Goal: Task Accomplishment & Management: Use online tool/utility

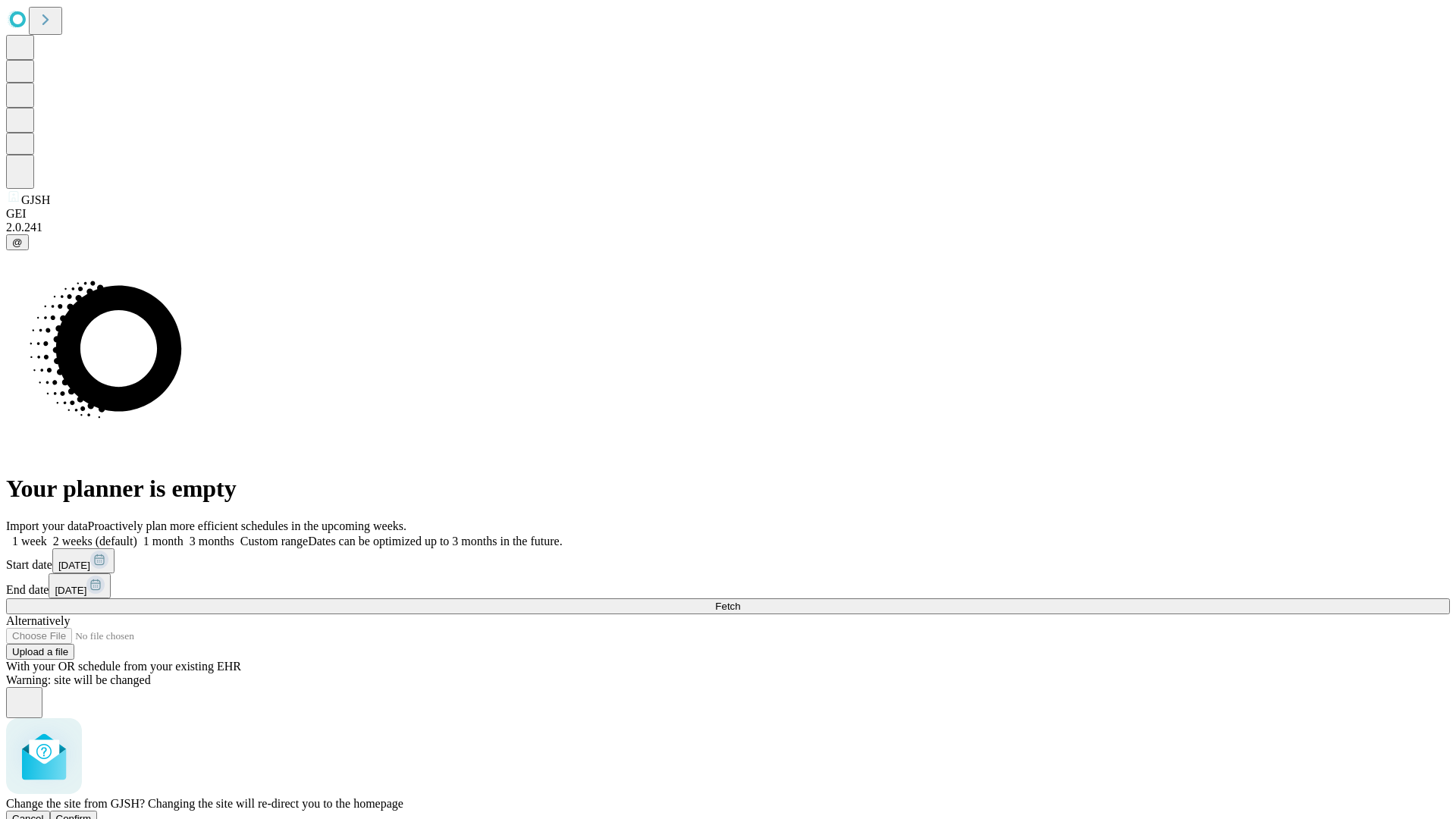
click at [92, 813] on span "Confirm" at bounding box center [74, 818] width 35 height 11
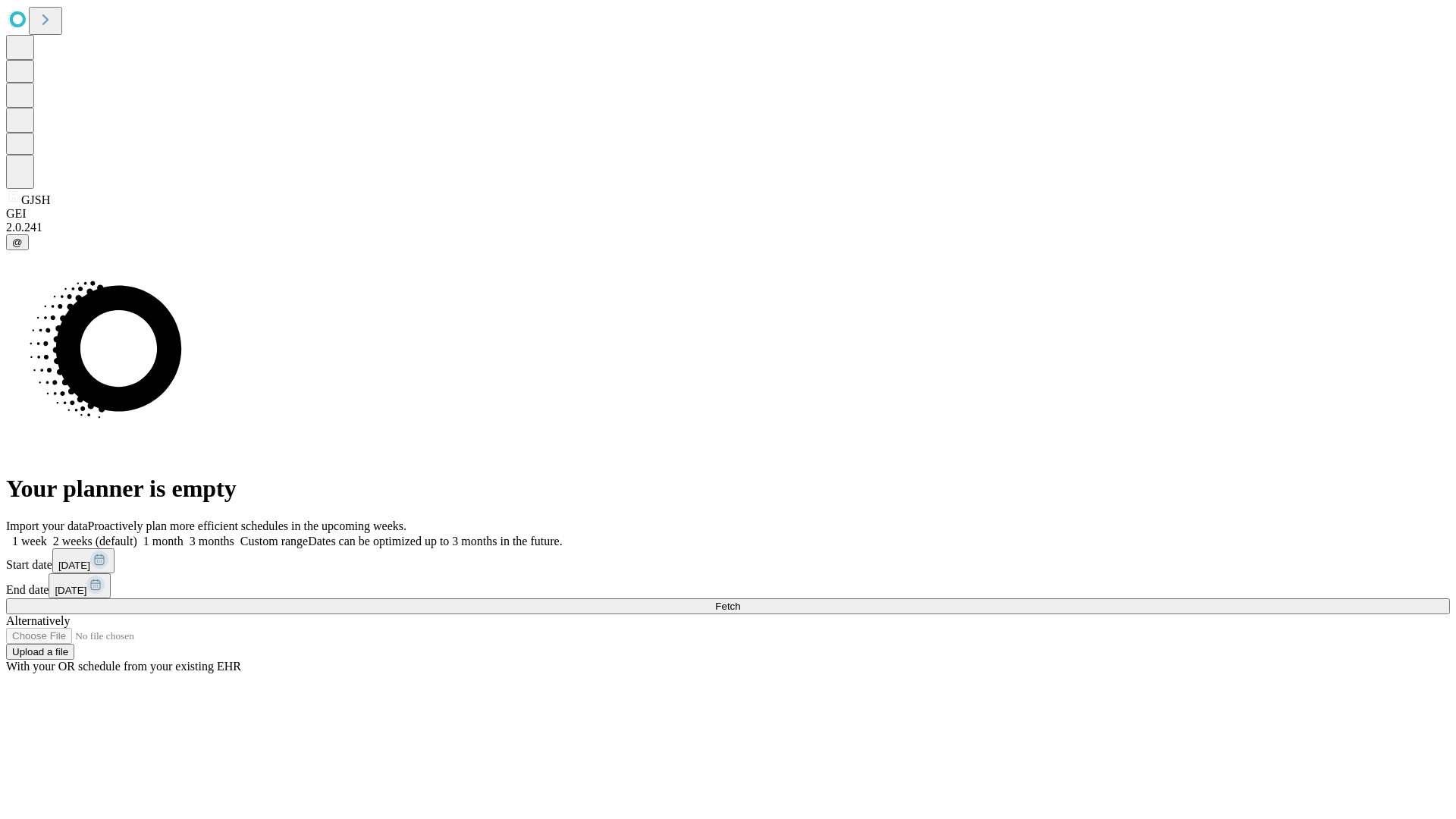
click at [47, 534] on label "1 week" at bounding box center [26, 540] width 41 height 13
click at [740, 601] on span "Fetch" at bounding box center [727, 606] width 25 height 11
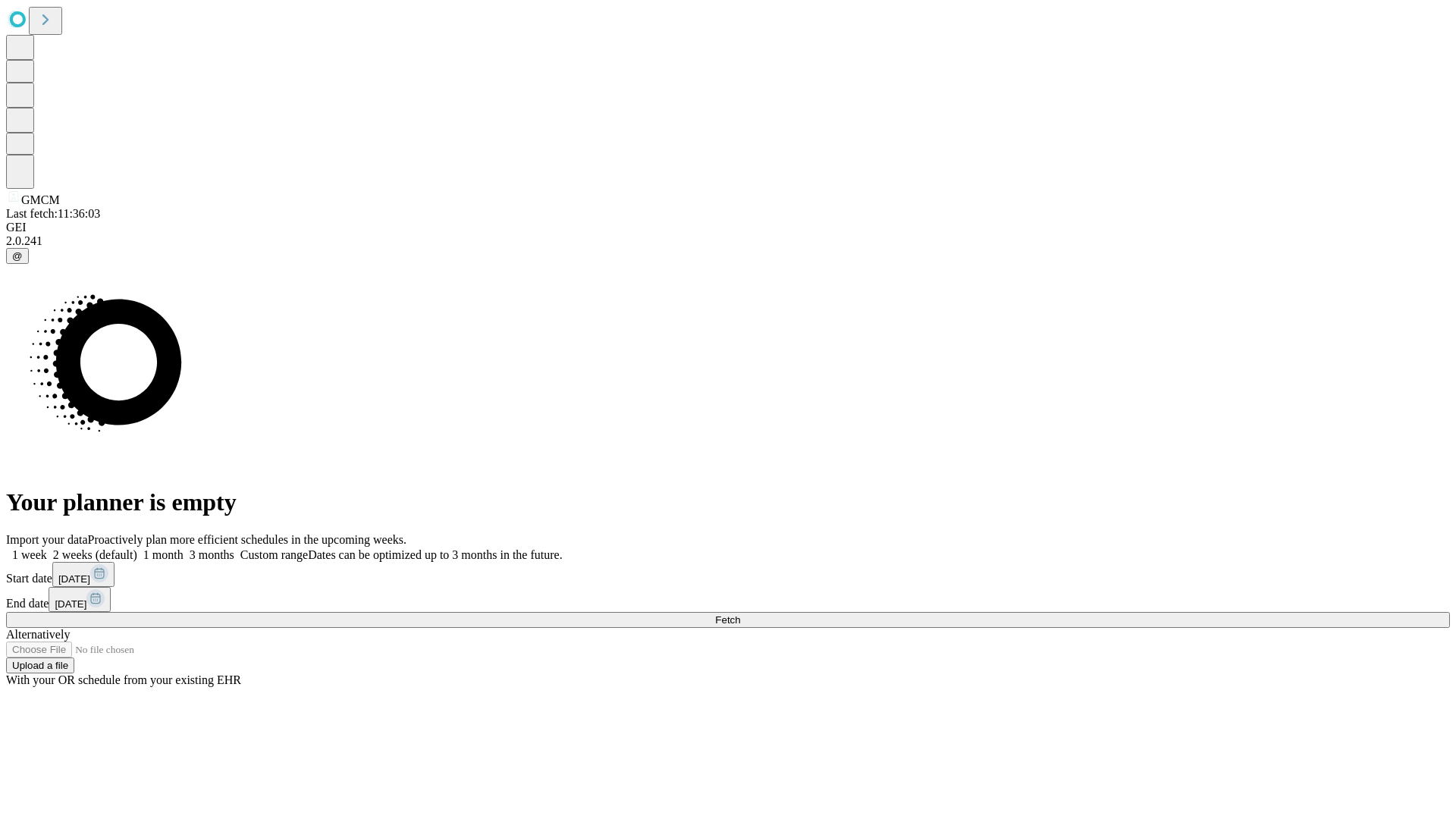
click at [47, 548] on label "1 week" at bounding box center [26, 554] width 41 height 13
click at [740, 614] on span "Fetch" at bounding box center [727, 619] width 25 height 11
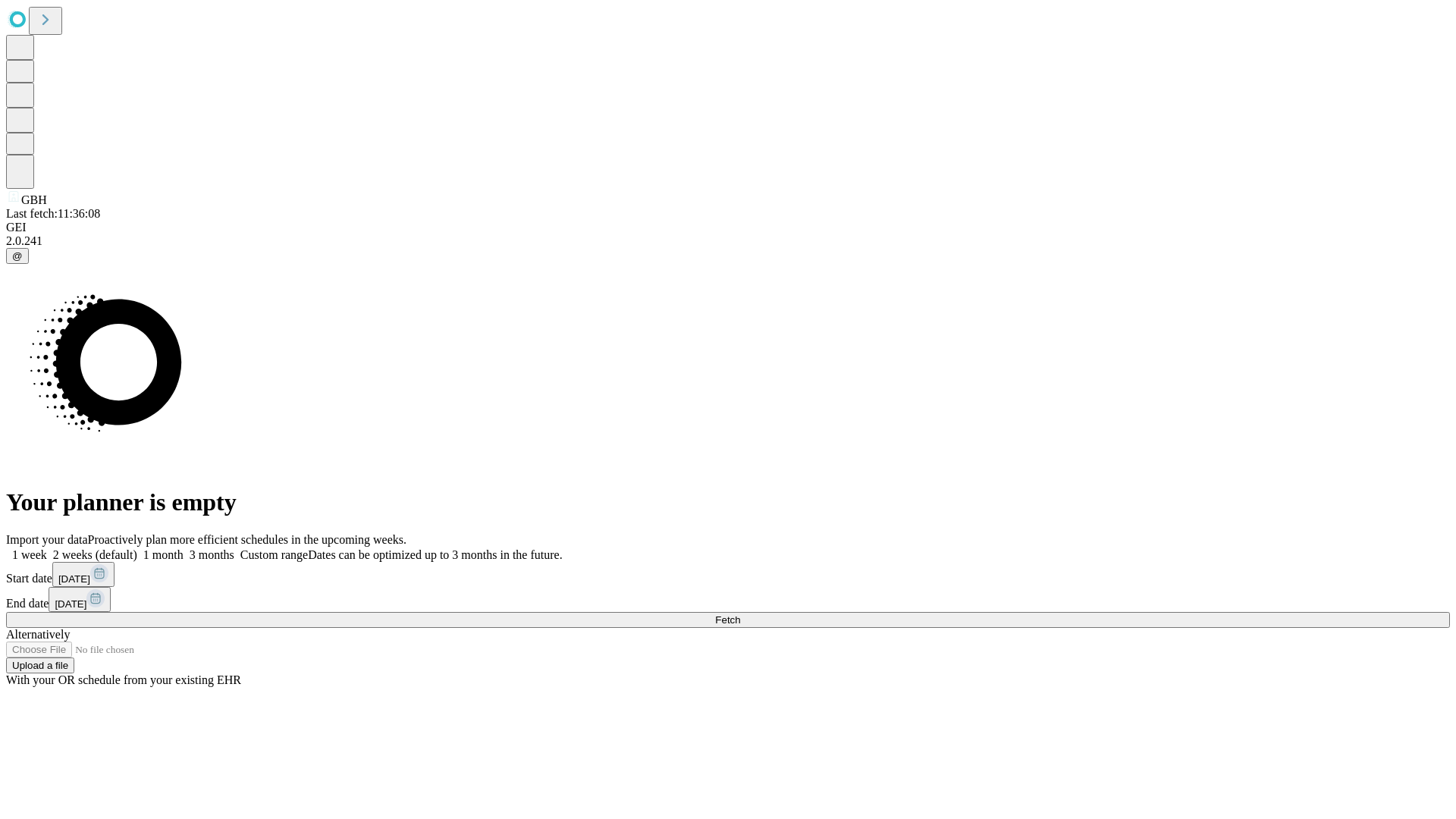
click at [47, 548] on label "1 week" at bounding box center [26, 554] width 41 height 13
click at [740, 614] on span "Fetch" at bounding box center [727, 619] width 25 height 11
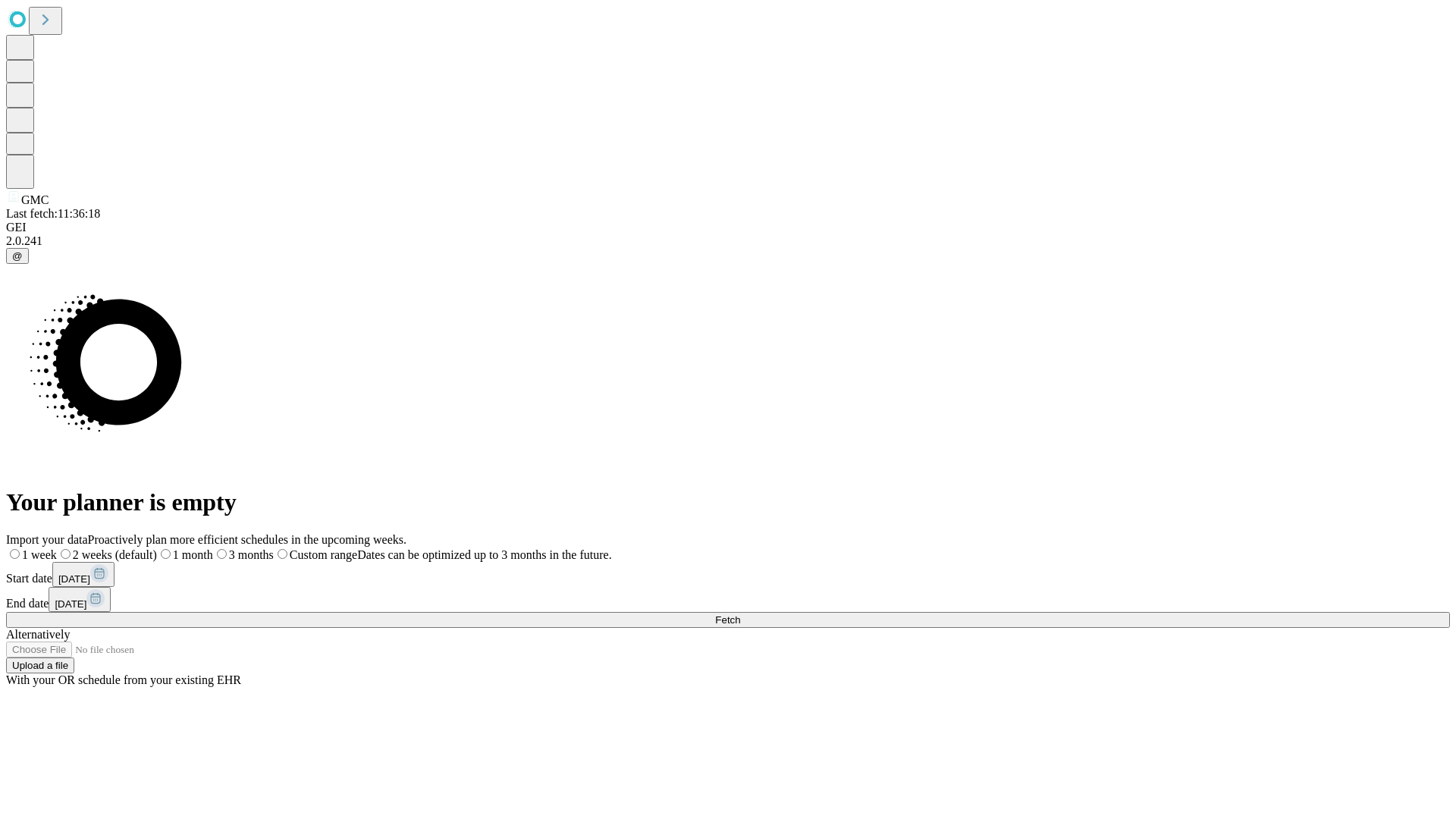
click at [57, 548] on label "1 week" at bounding box center [31, 554] width 51 height 13
click at [740, 614] on span "Fetch" at bounding box center [727, 619] width 25 height 11
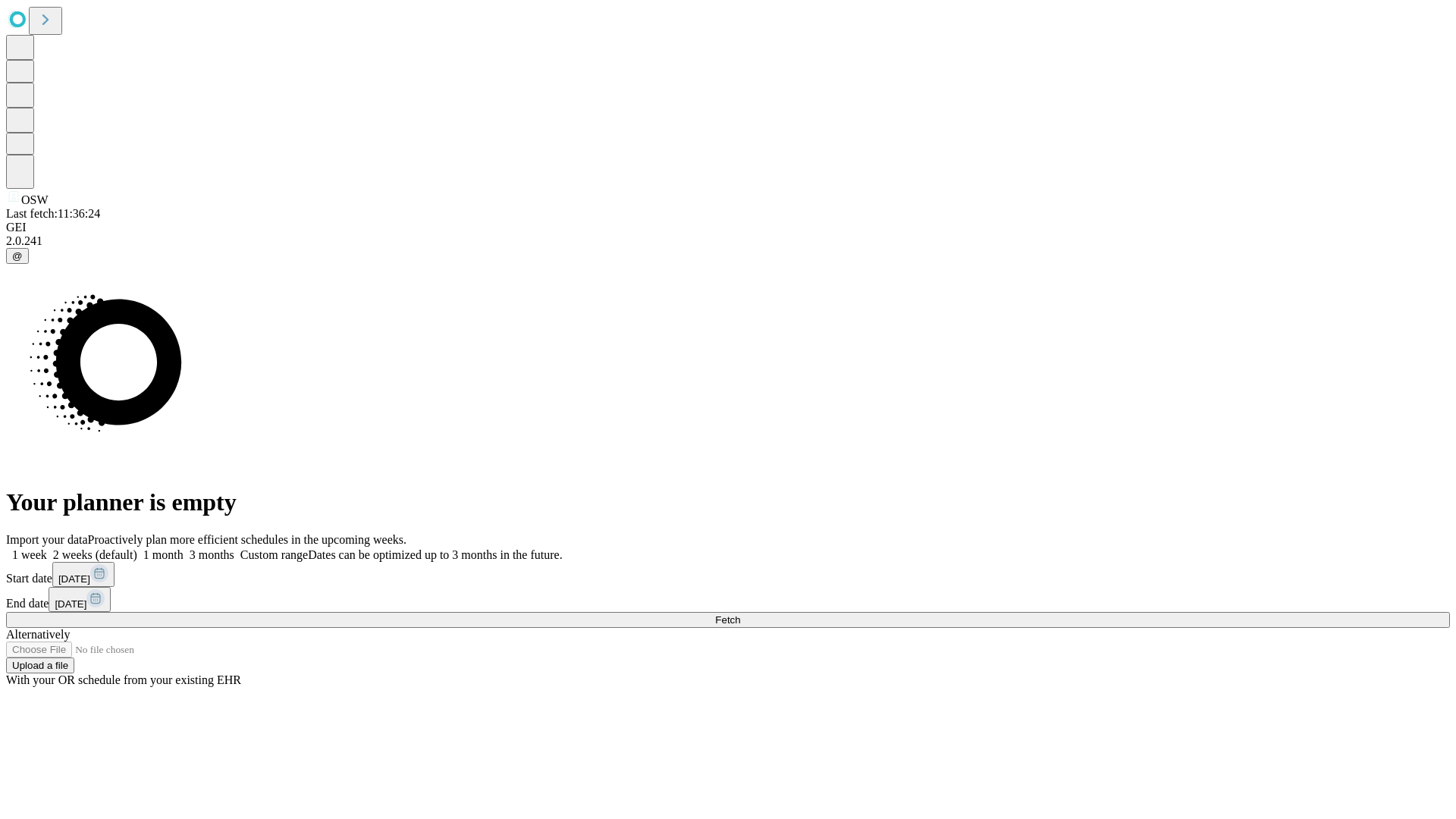
click at [47, 548] on label "1 week" at bounding box center [26, 554] width 41 height 13
click at [740, 614] on span "Fetch" at bounding box center [727, 619] width 25 height 11
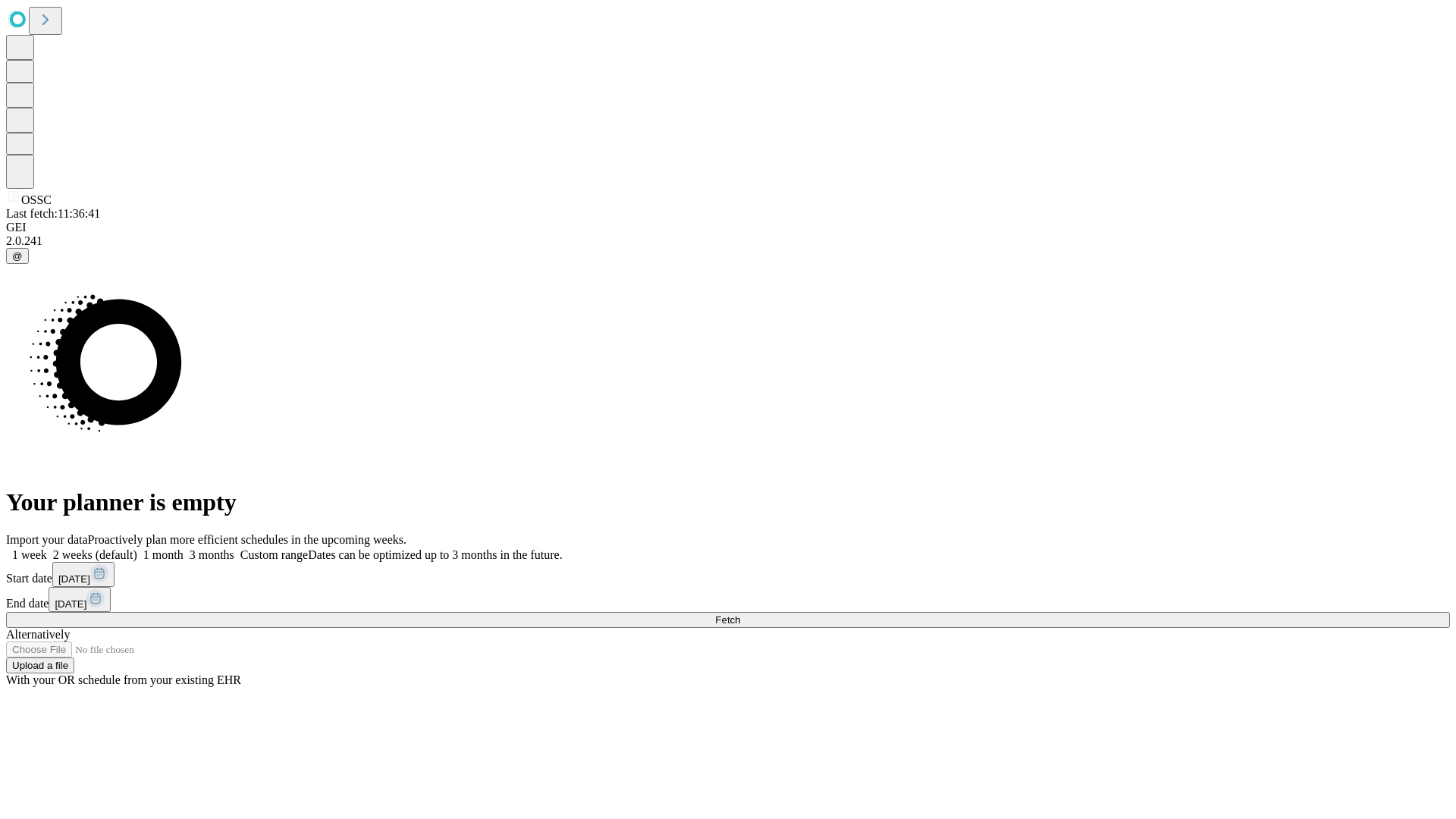
click at [47, 548] on label "1 week" at bounding box center [26, 554] width 41 height 13
click at [740, 614] on span "Fetch" at bounding box center [727, 619] width 25 height 11
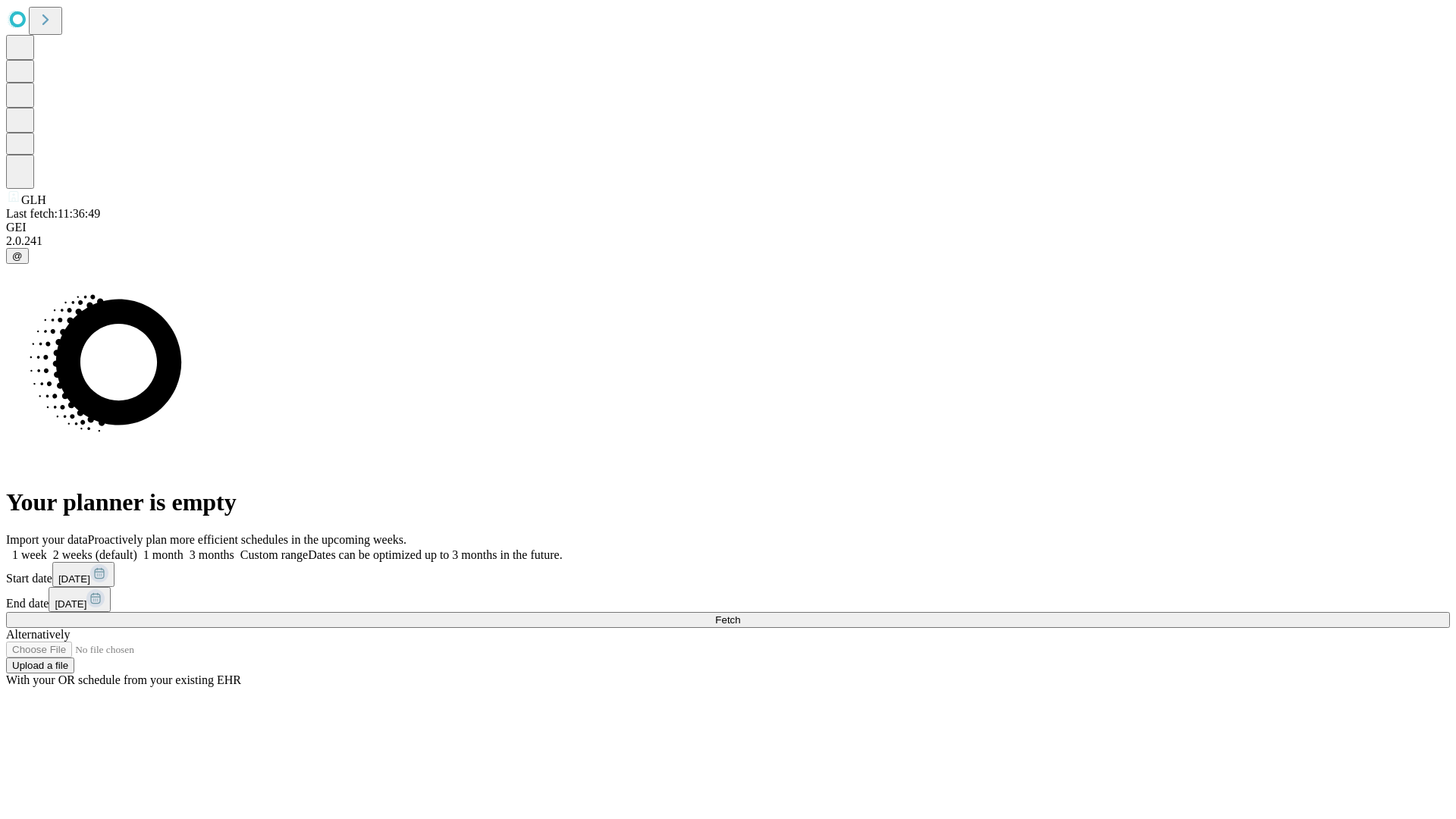
click at [47, 548] on label "1 week" at bounding box center [26, 554] width 41 height 13
click at [740, 614] on span "Fetch" at bounding box center [727, 619] width 25 height 11
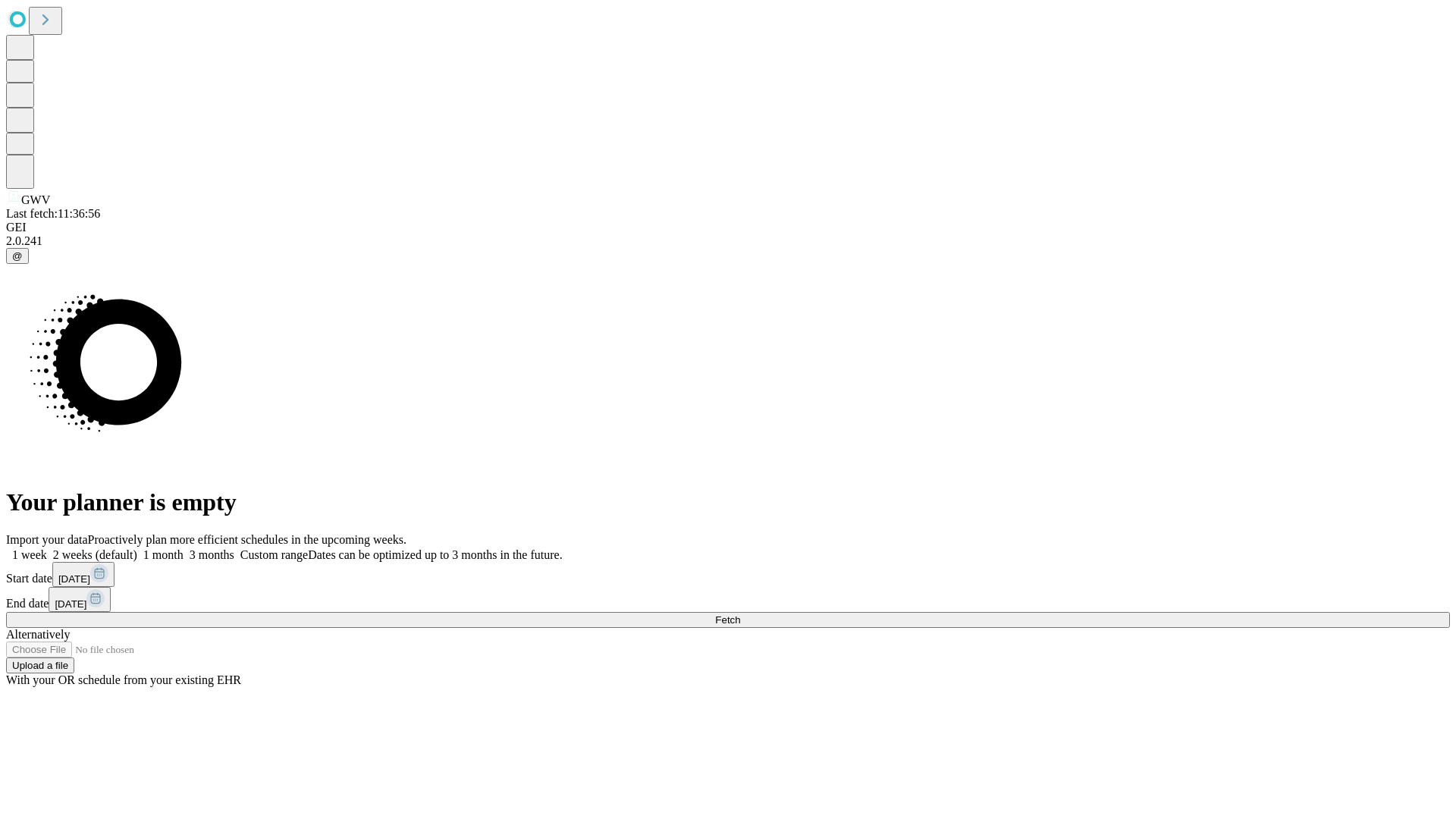
click at [47, 548] on label "1 week" at bounding box center [26, 554] width 41 height 13
click at [740, 614] on span "Fetch" at bounding box center [727, 619] width 25 height 11
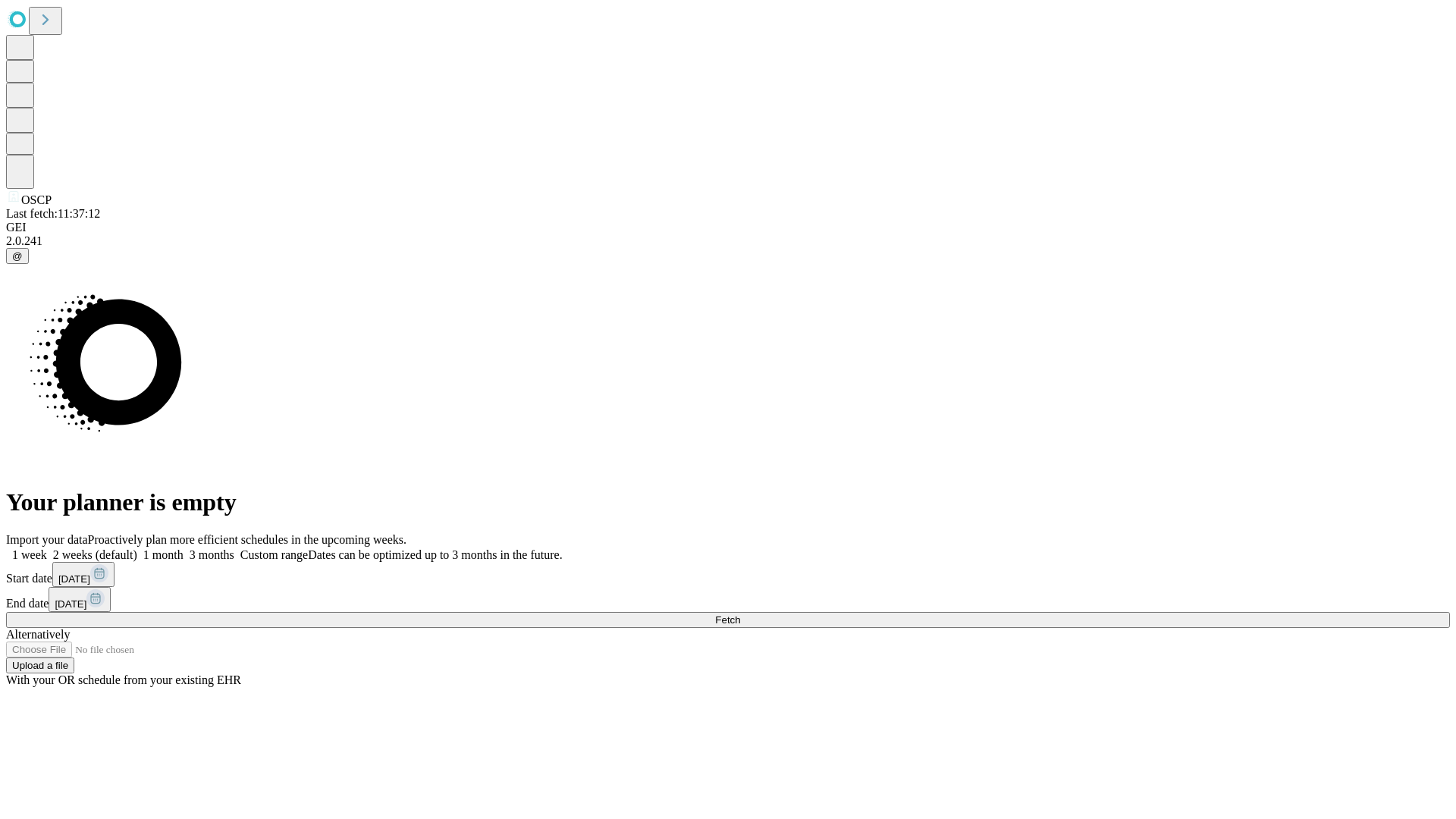
click at [47, 548] on label "1 week" at bounding box center [26, 554] width 41 height 13
click at [740, 614] on span "Fetch" at bounding box center [727, 619] width 25 height 11
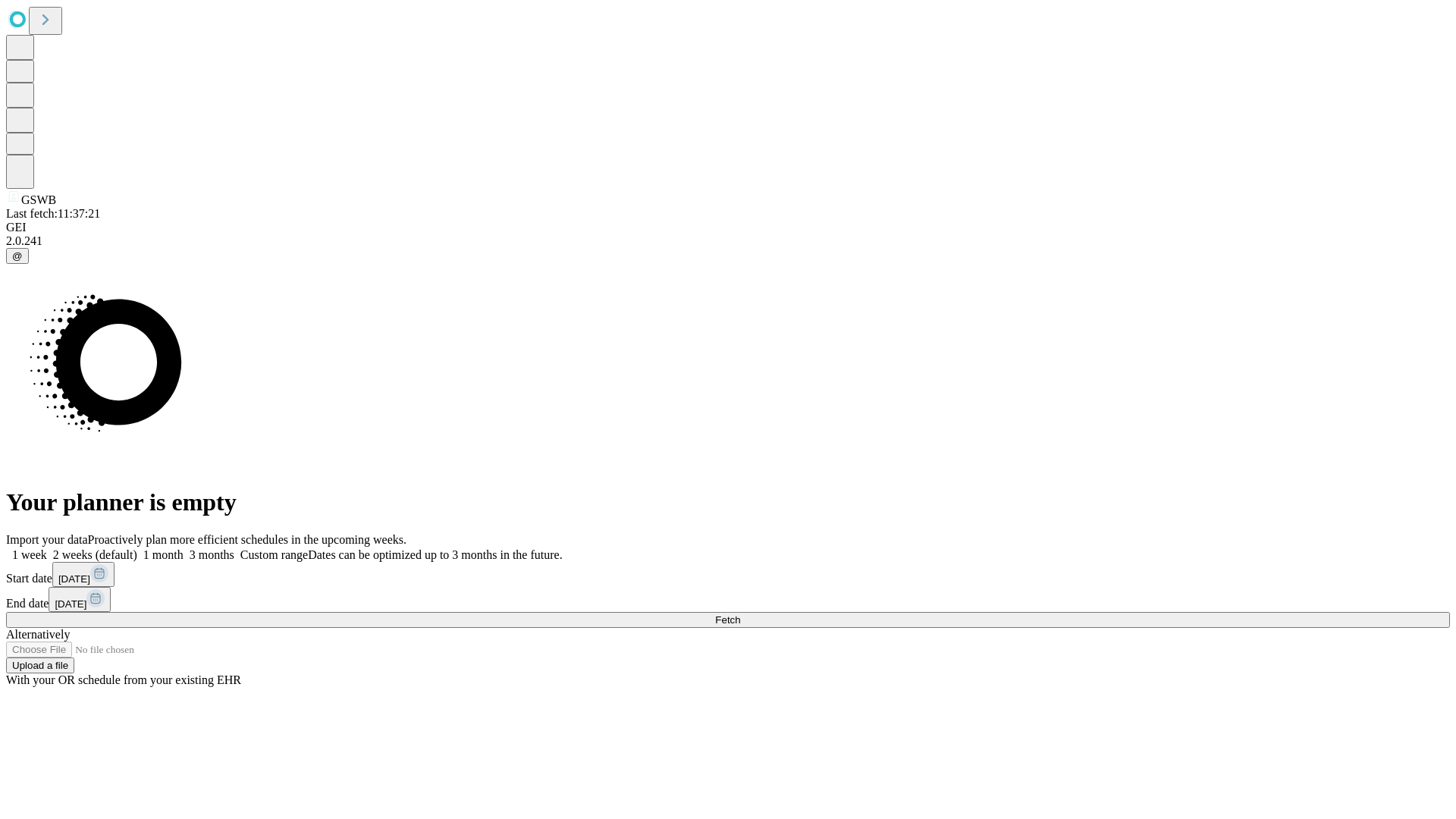
click at [47, 548] on label "1 week" at bounding box center [26, 554] width 41 height 13
click at [740, 614] on span "Fetch" at bounding box center [727, 619] width 25 height 11
